Goal: Transaction & Acquisition: Book appointment/travel/reservation

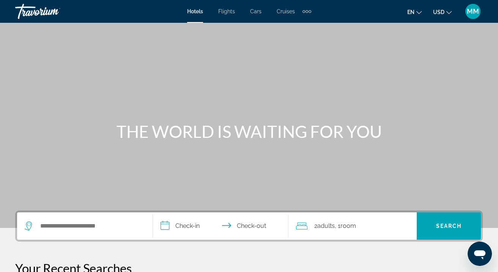
click at [225, 10] on span "Flights" at bounding box center [226, 11] width 17 height 6
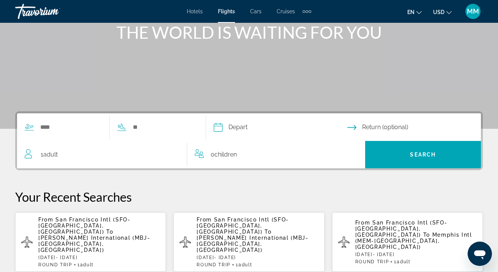
scroll to position [101, 0]
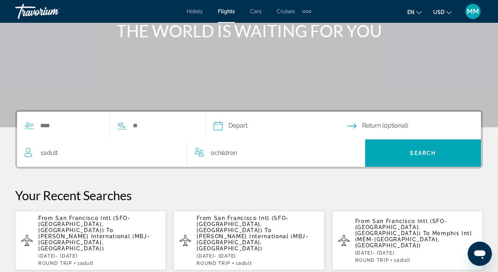
click at [57, 226] on span "San Francisco Intl (SFO-[GEOGRAPHIC_DATA], [GEOGRAPHIC_DATA])" at bounding box center [84, 224] width 92 height 18
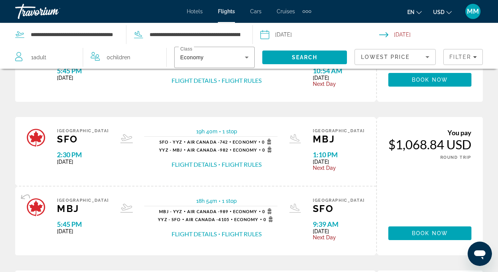
scroll to position [294, 0]
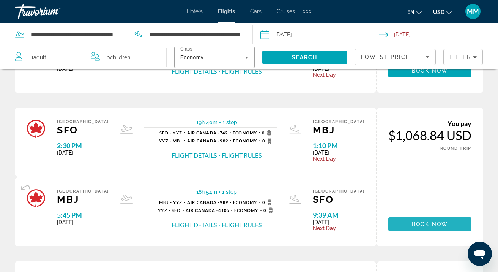
click at [422, 227] on span "Book now" at bounding box center [430, 224] width 36 height 6
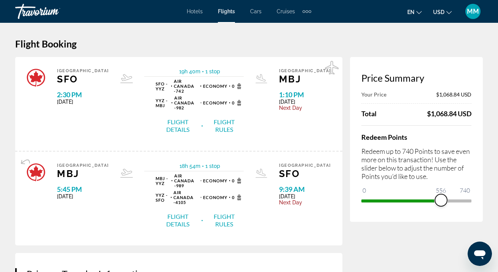
drag, startPoint x: 369, startPoint y: 199, endPoint x: 441, endPoint y: 198, distance: 72.5
click at [441, 198] on span "ngx-slider" at bounding box center [441, 200] width 12 height 12
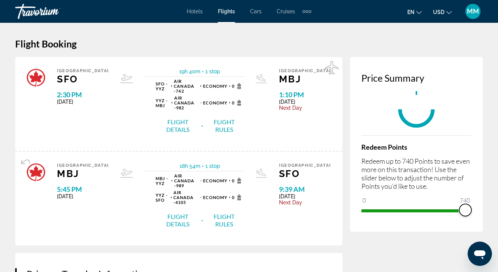
drag, startPoint x: 438, startPoint y: 207, endPoint x: 471, endPoint y: 207, distance: 33.0
click at [471, 209] on ngx-slider "0 740 740" at bounding box center [417, 210] width 110 height 2
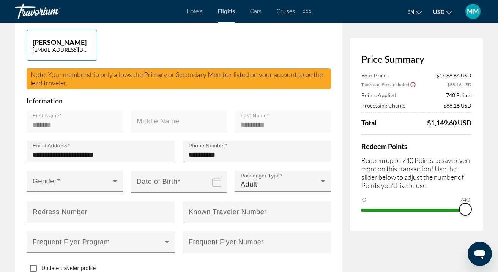
scroll to position [257, 0]
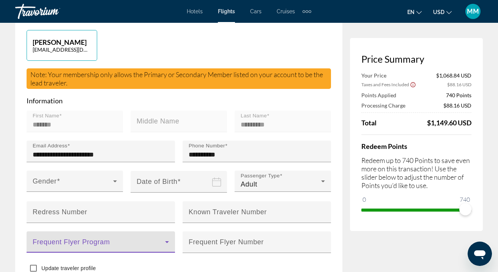
click at [168, 241] on icon "Main content" at bounding box center [167, 242] width 4 height 2
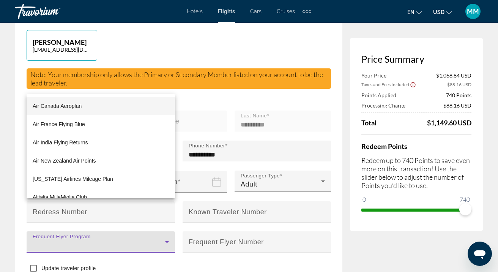
click at [253, 206] on div at bounding box center [249, 136] width 498 height 272
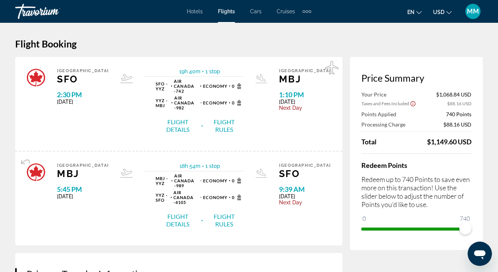
scroll to position [0, 0]
